Goal: Task Accomplishment & Management: Use online tool/utility

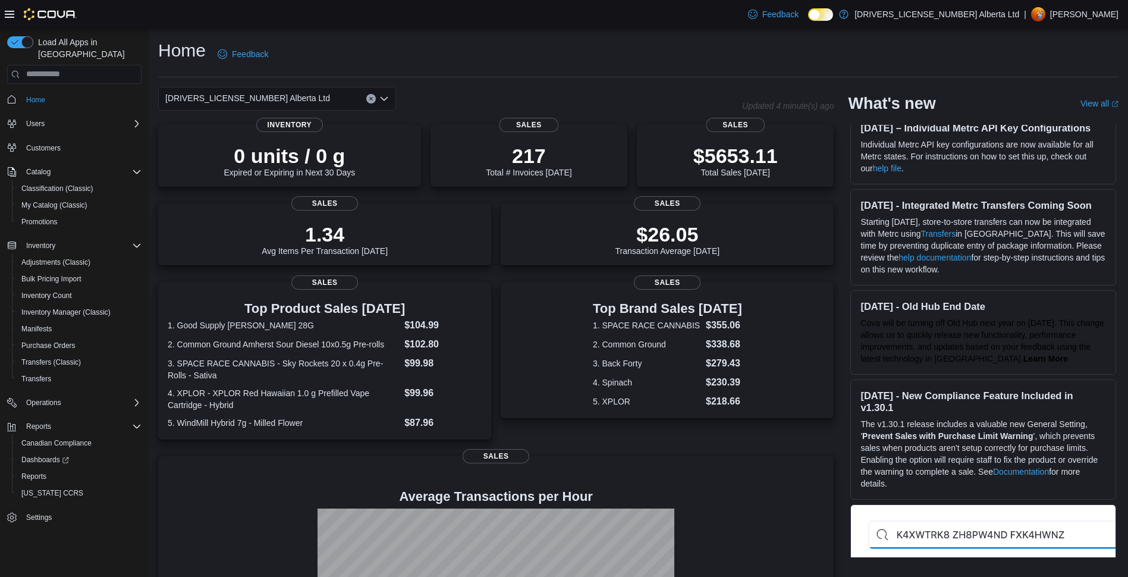
scroll to position [59, 0]
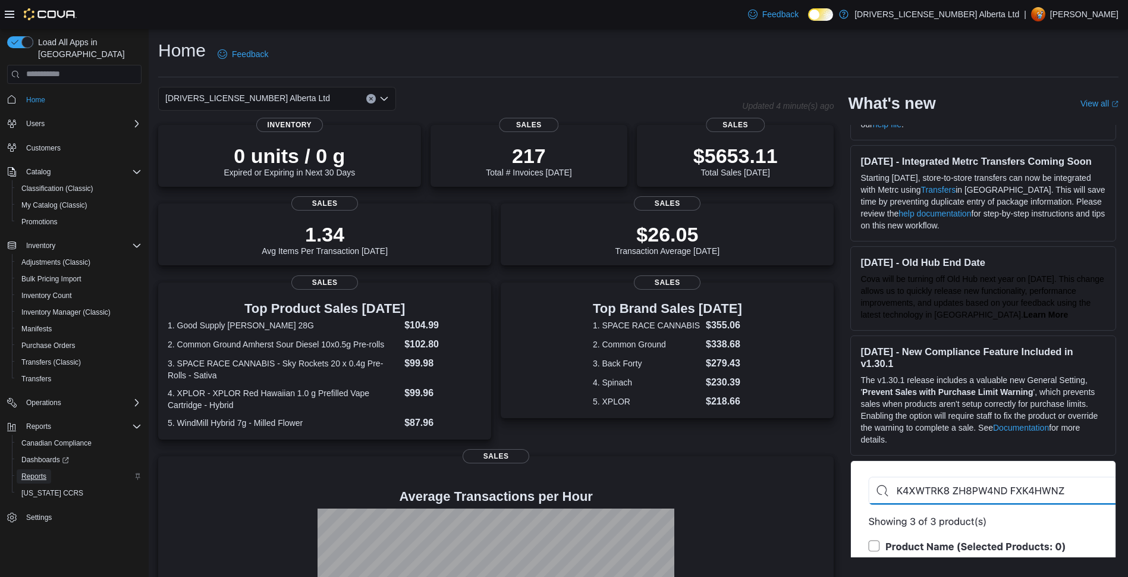
click at [32, 471] on span "Reports" at bounding box center [33, 476] width 25 height 10
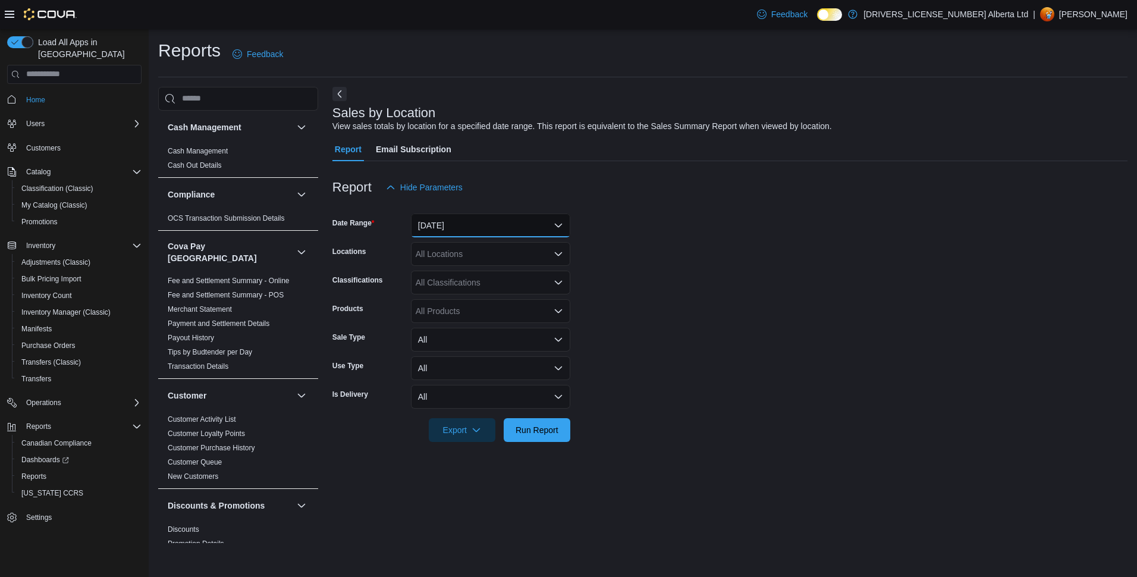
click at [466, 222] on button "Yesterday" at bounding box center [490, 225] width 159 height 24
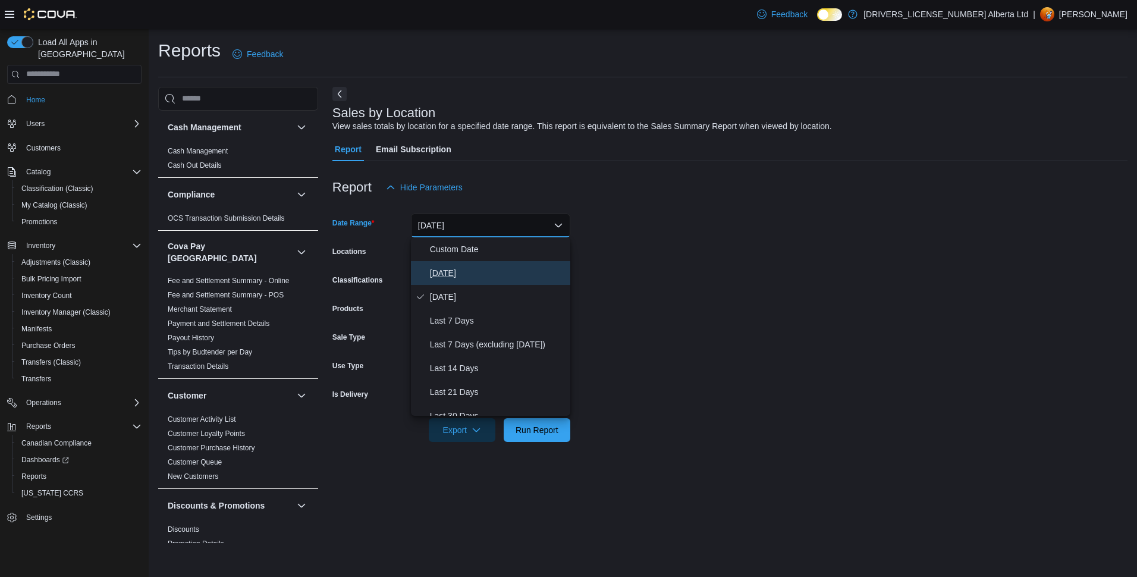
click at [459, 269] on span "Today" at bounding box center [498, 273] width 136 height 14
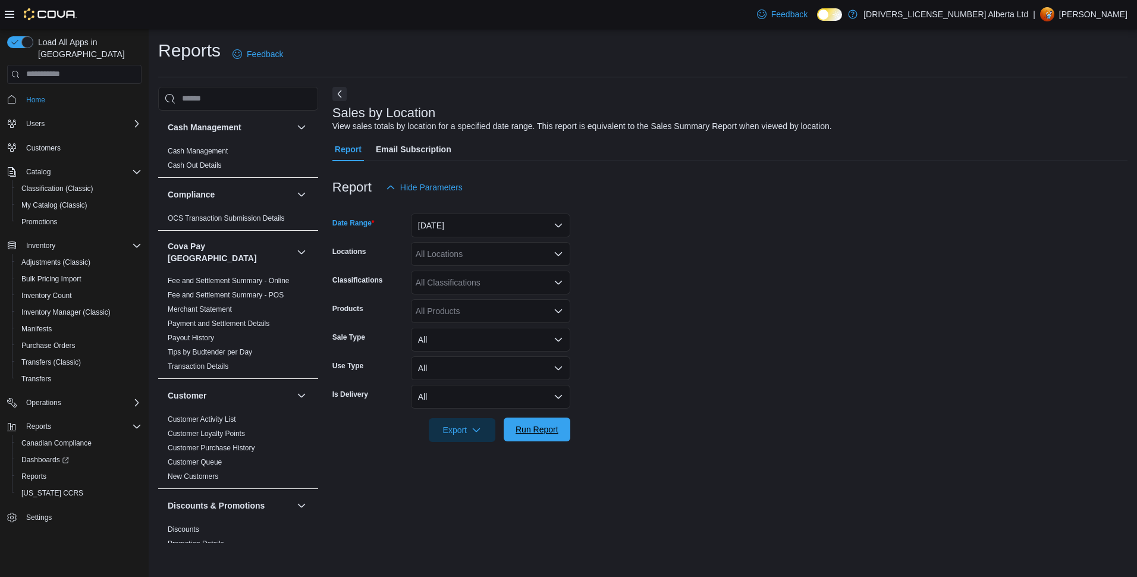
click at [504, 436] on button "Run Report" at bounding box center [537, 429] width 67 height 24
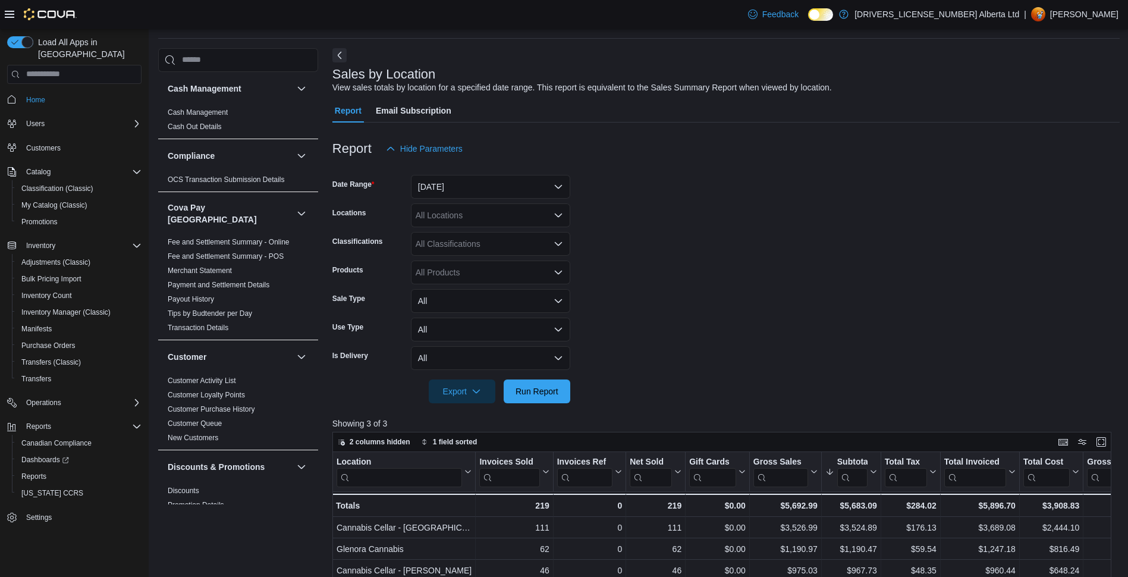
scroll to position [59, 0]
